Goal: Navigation & Orientation: Understand site structure

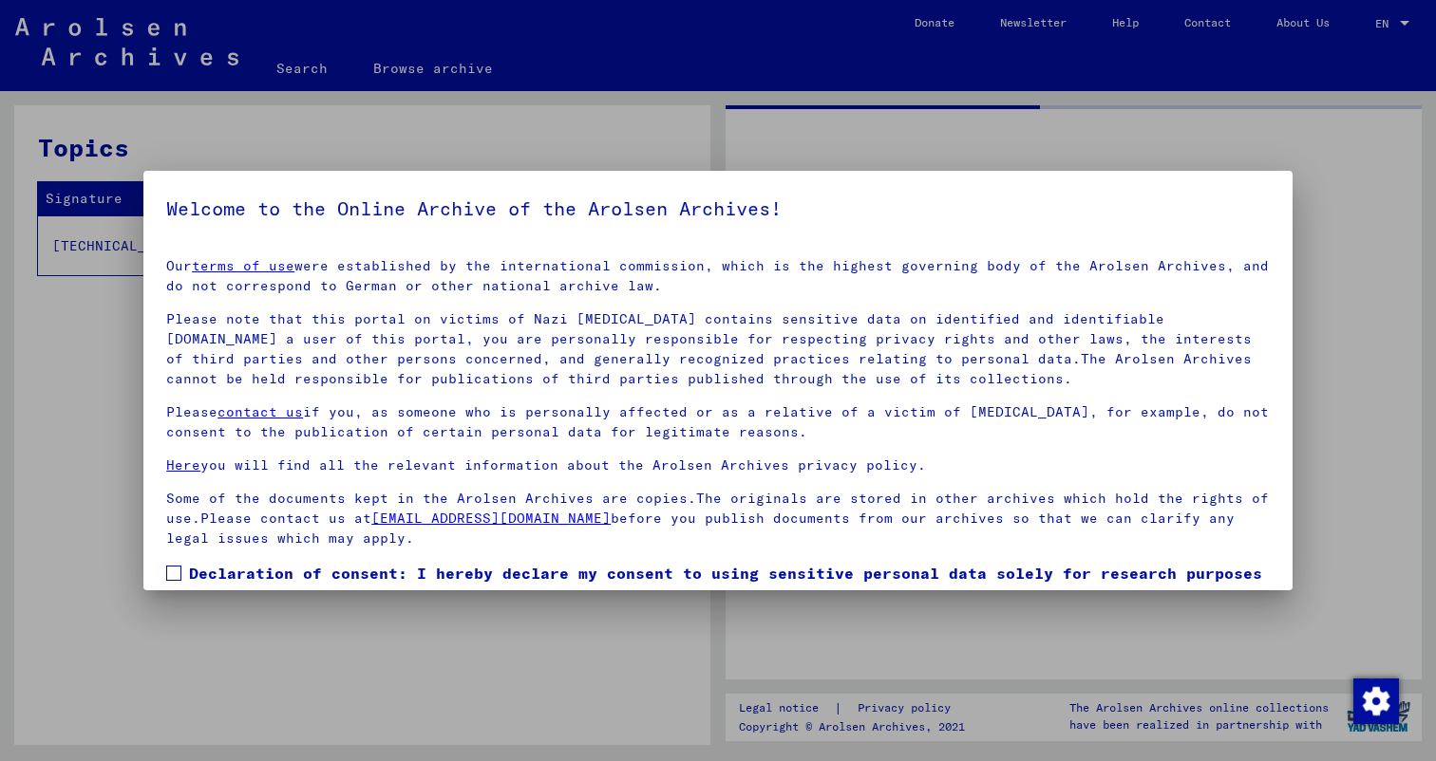
click at [560, 649] on div at bounding box center [718, 380] width 1436 height 761
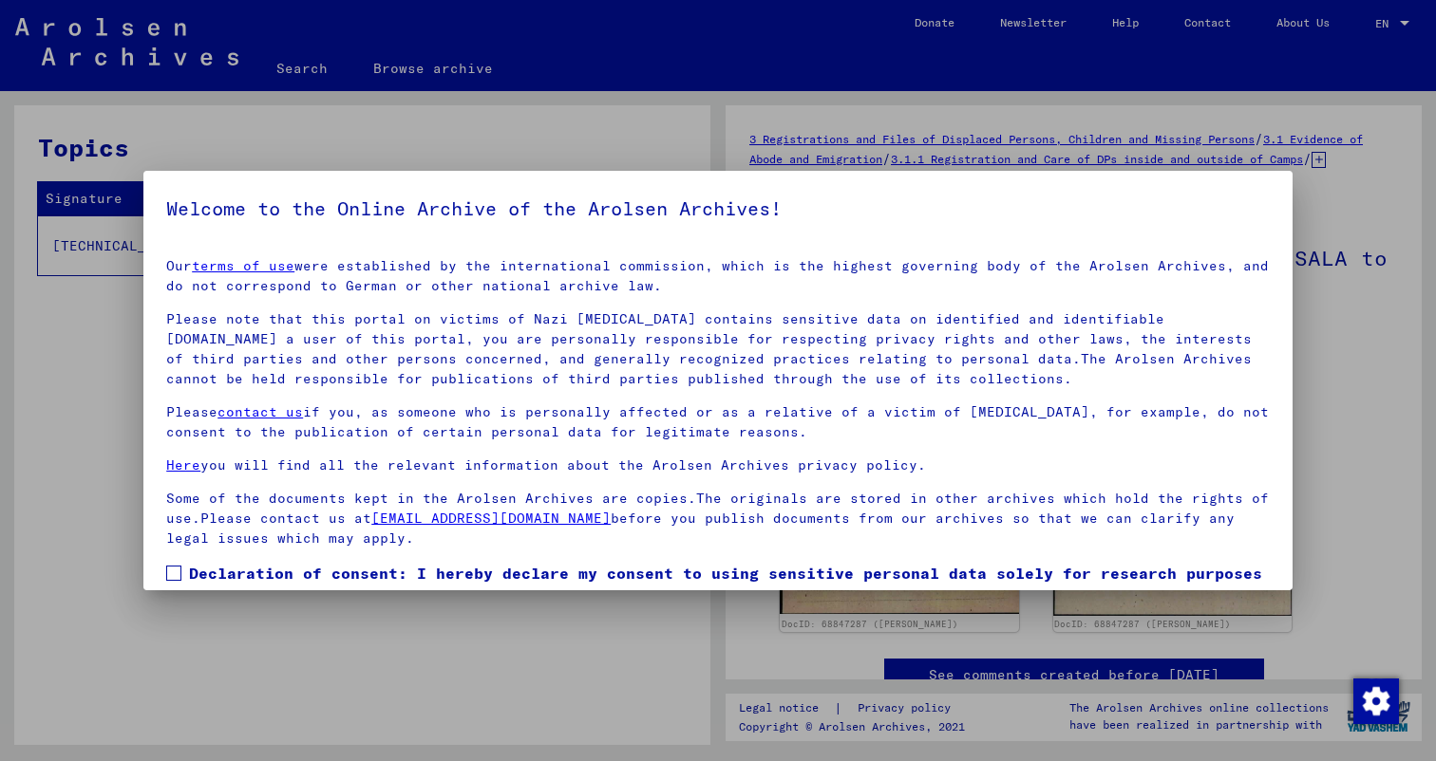
click at [1335, 161] on div at bounding box center [718, 380] width 1436 height 761
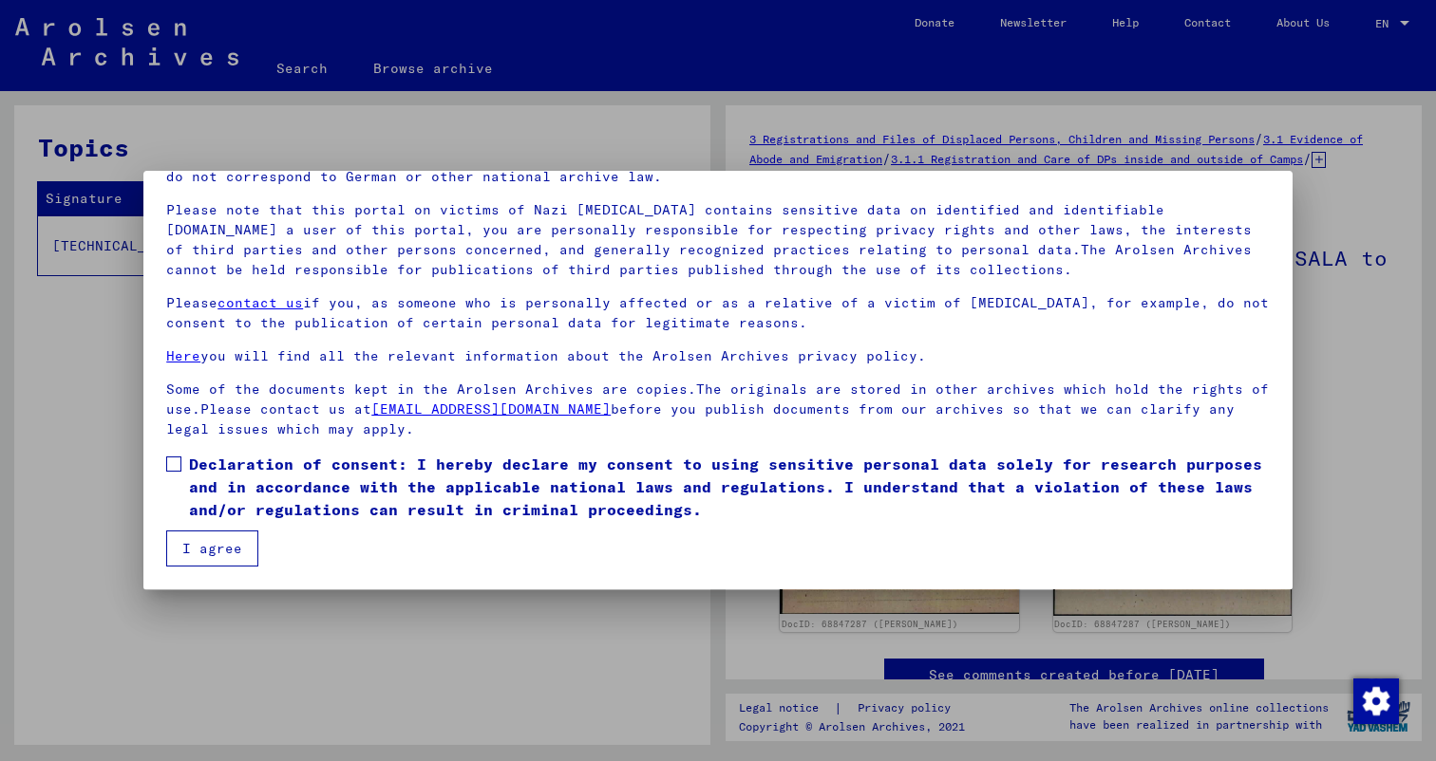
click at [230, 546] on button "I agree" at bounding box center [212, 549] width 92 height 36
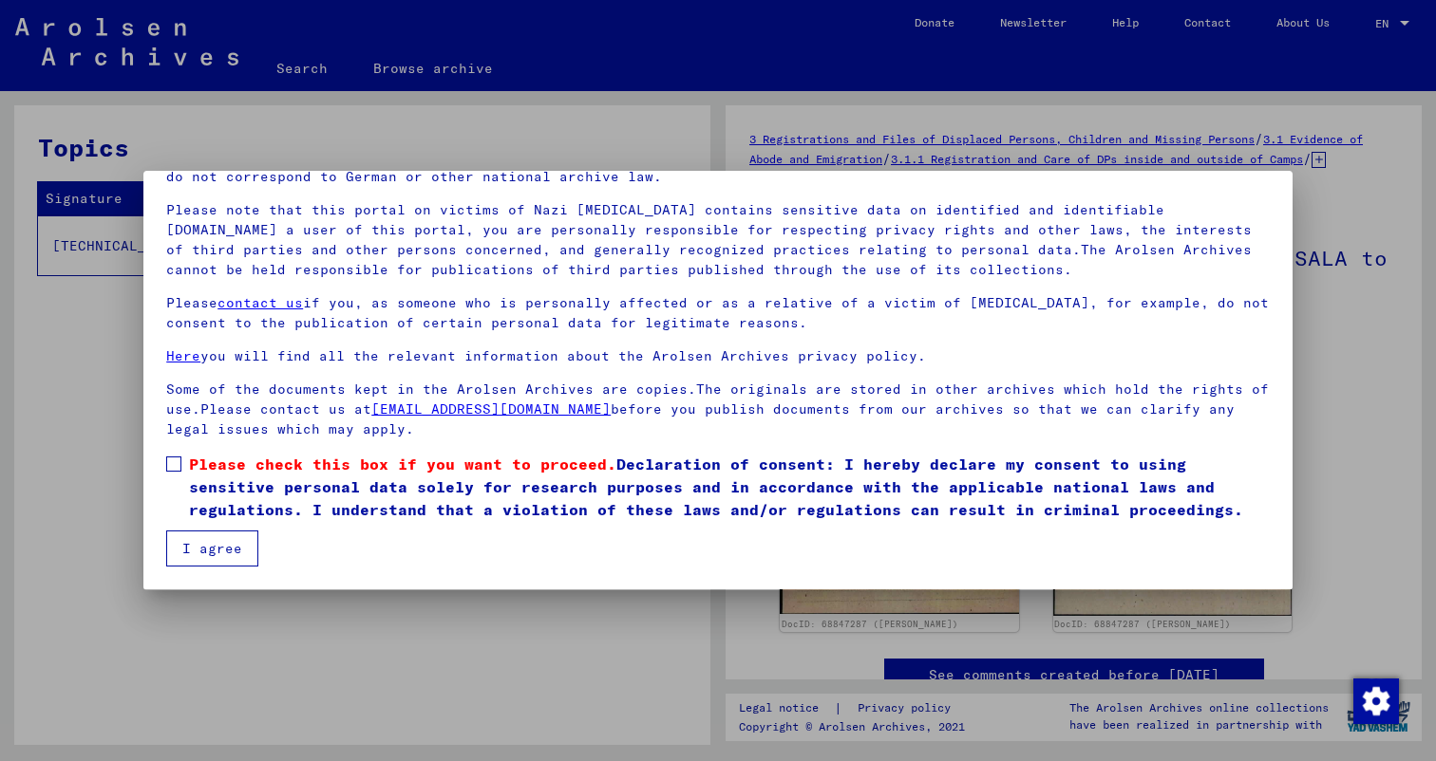
click at [205, 488] on span "Please check this box if you want to proceed. Declaration of consent: I hereby …" at bounding box center [729, 487] width 1080 height 68
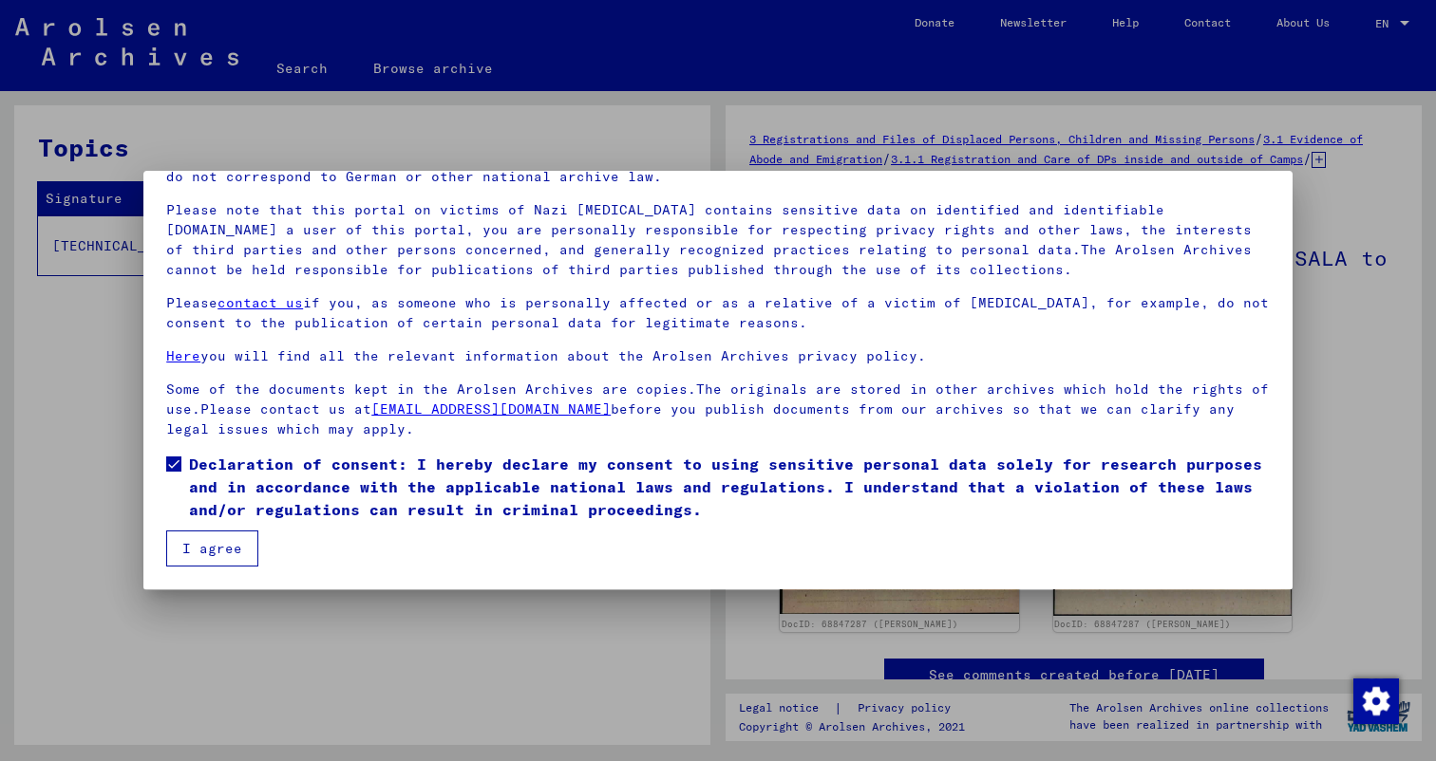
click at [204, 554] on button "I agree" at bounding box center [212, 549] width 92 height 36
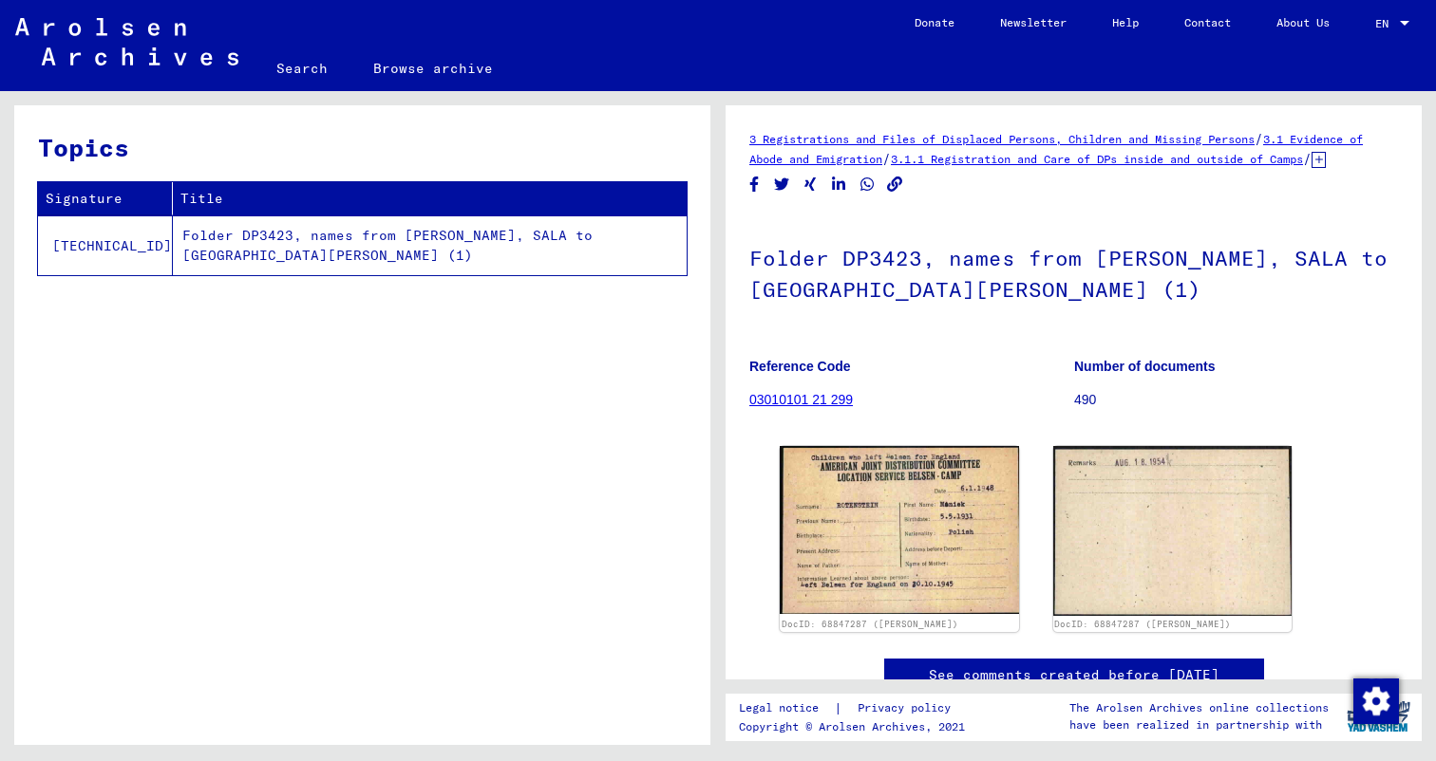
click at [436, 69] on link "Browse archive" at bounding box center [432, 69] width 165 height 46
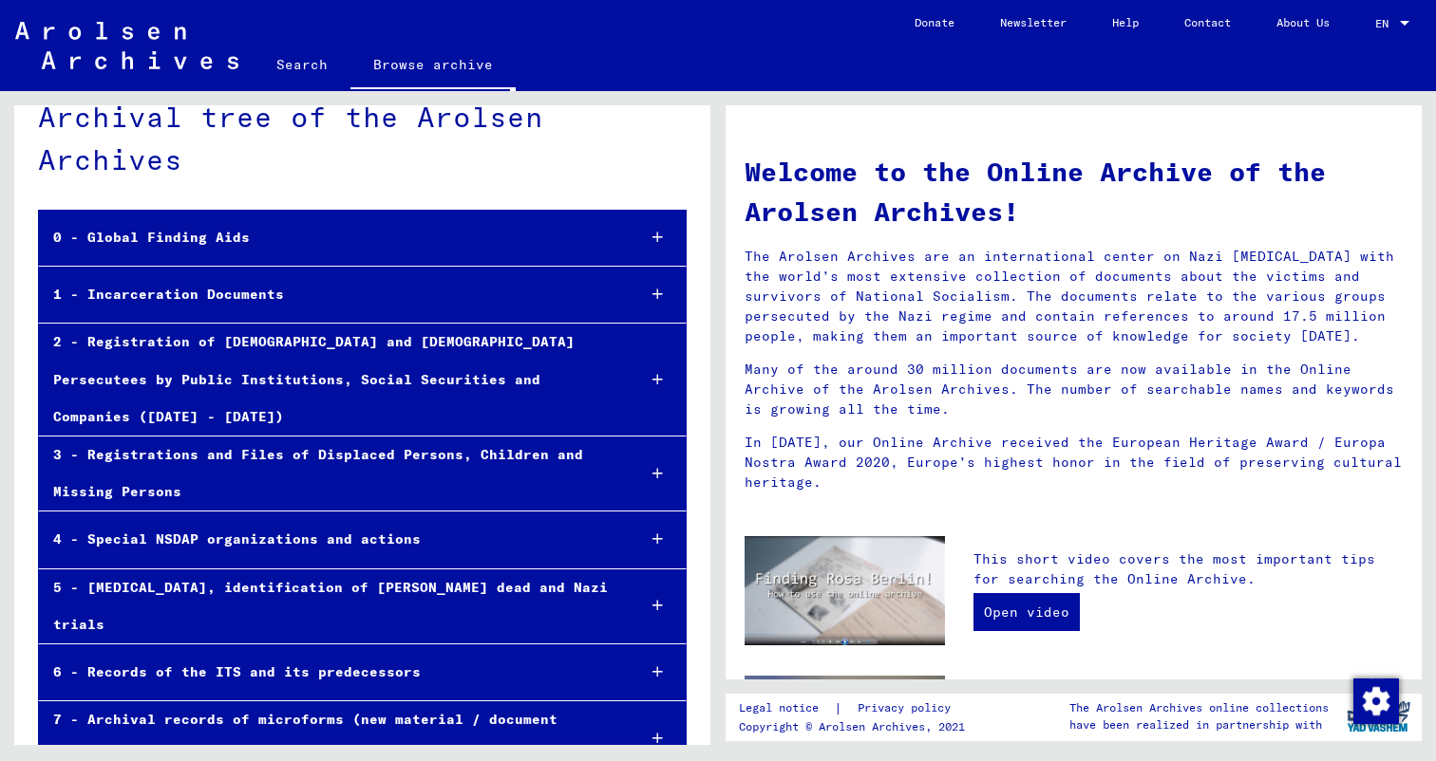
scroll to position [77, 0]
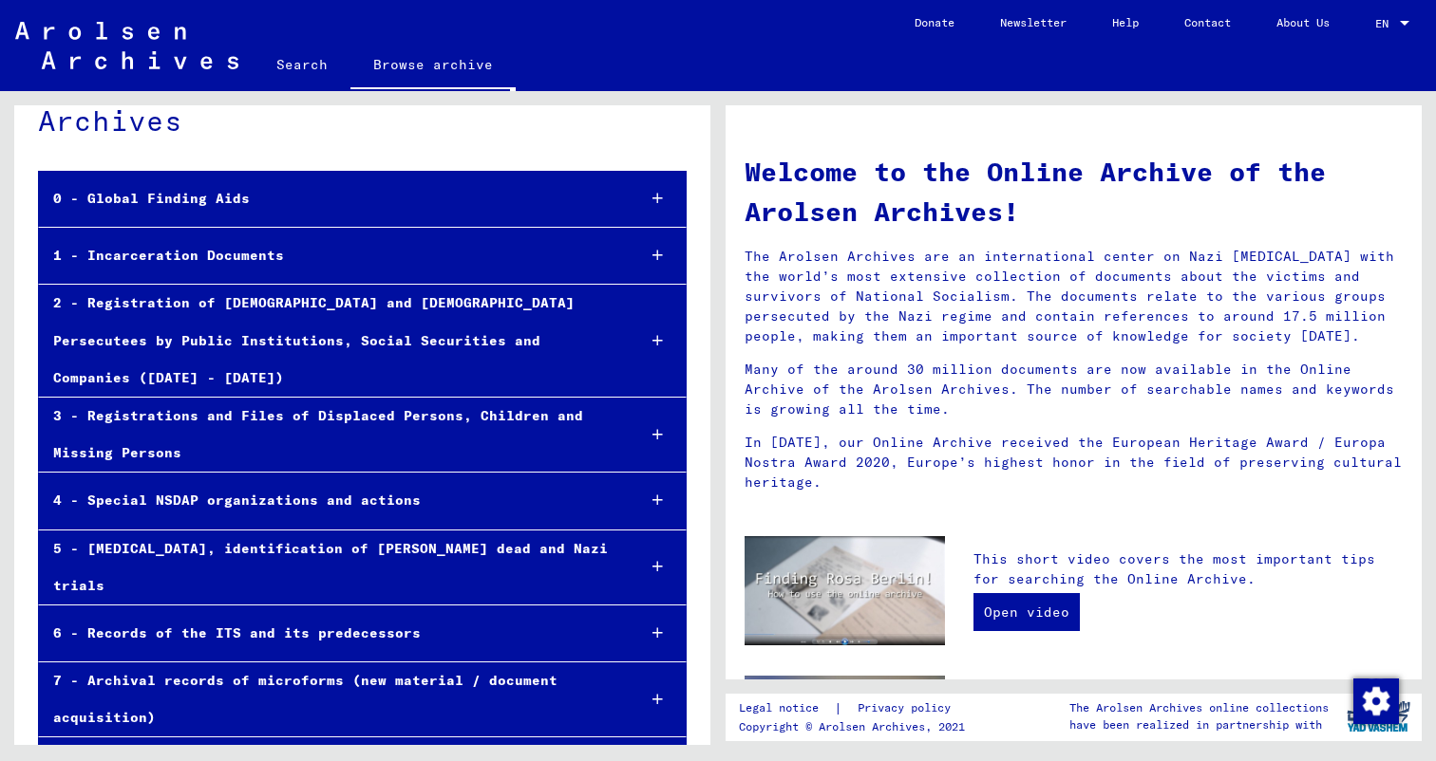
click at [371, 215] on div "0 - Global Finding Aids" at bounding box center [329, 198] width 581 height 37
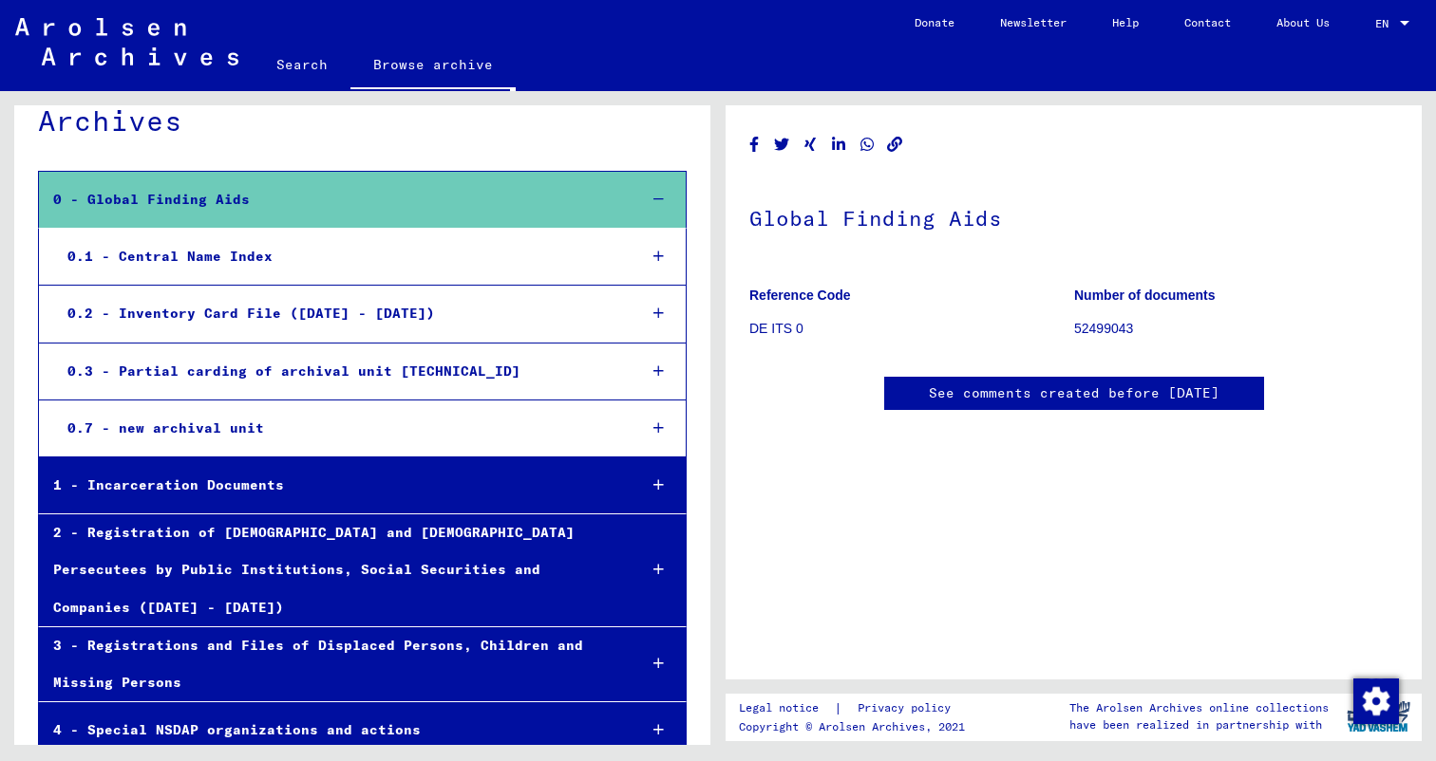
click at [358, 262] on div "0.1 - Central Name Index" at bounding box center [337, 256] width 568 height 37
